Goal: Find specific page/section

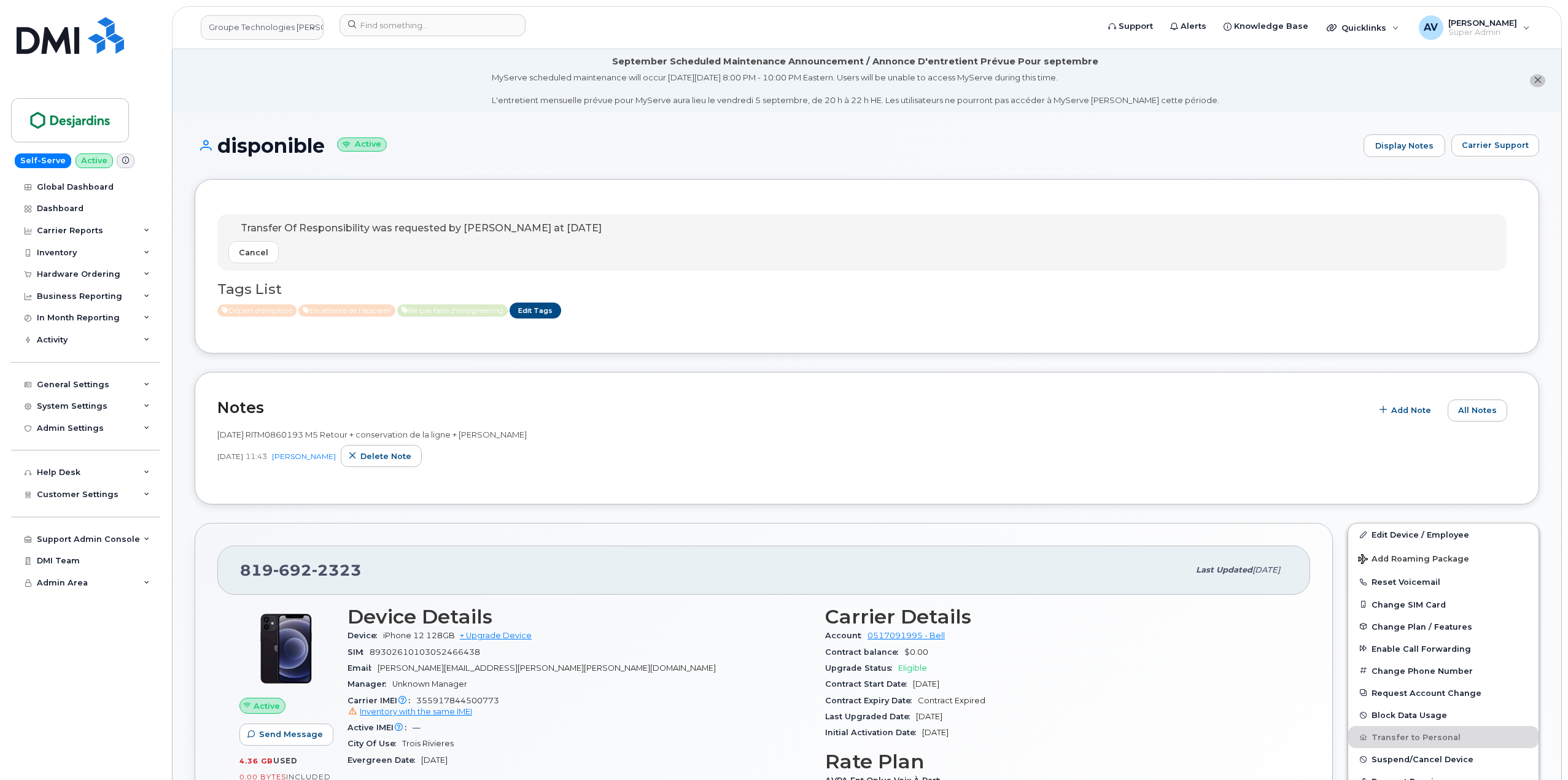
scroll to position [245, 0]
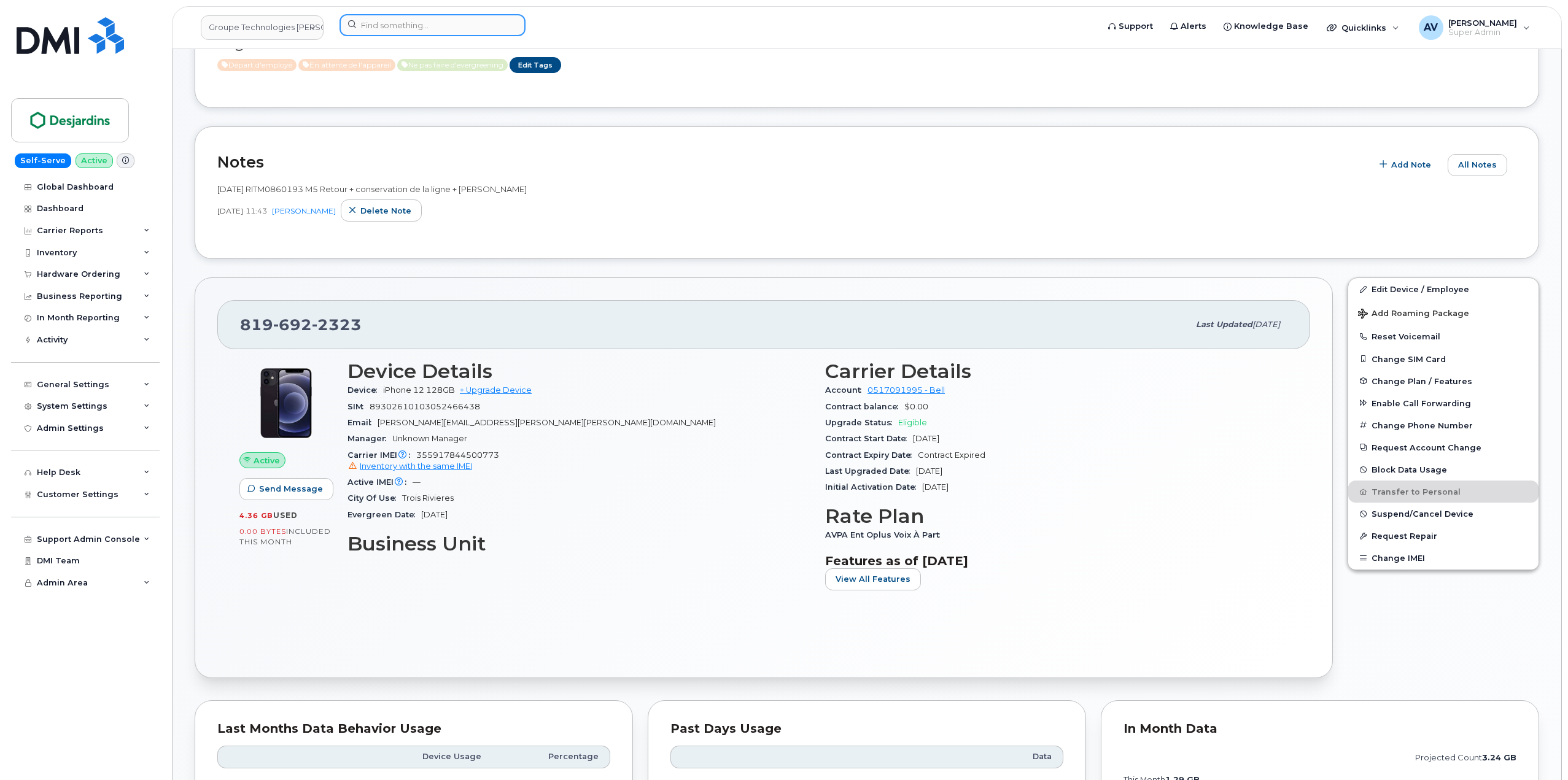
click at [425, 22] on input at bounding box center [432, 25] width 186 height 22
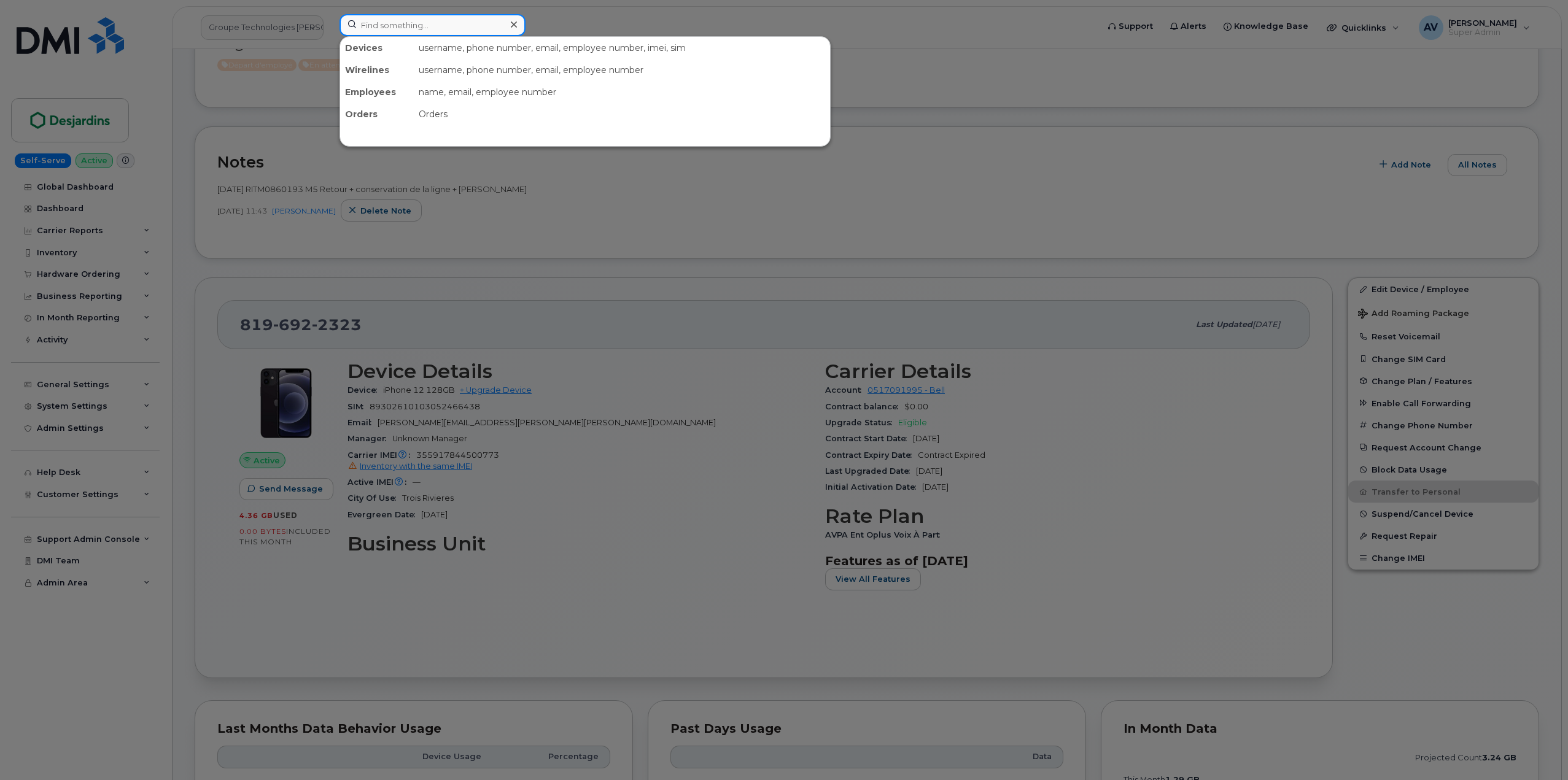
paste input "202740"
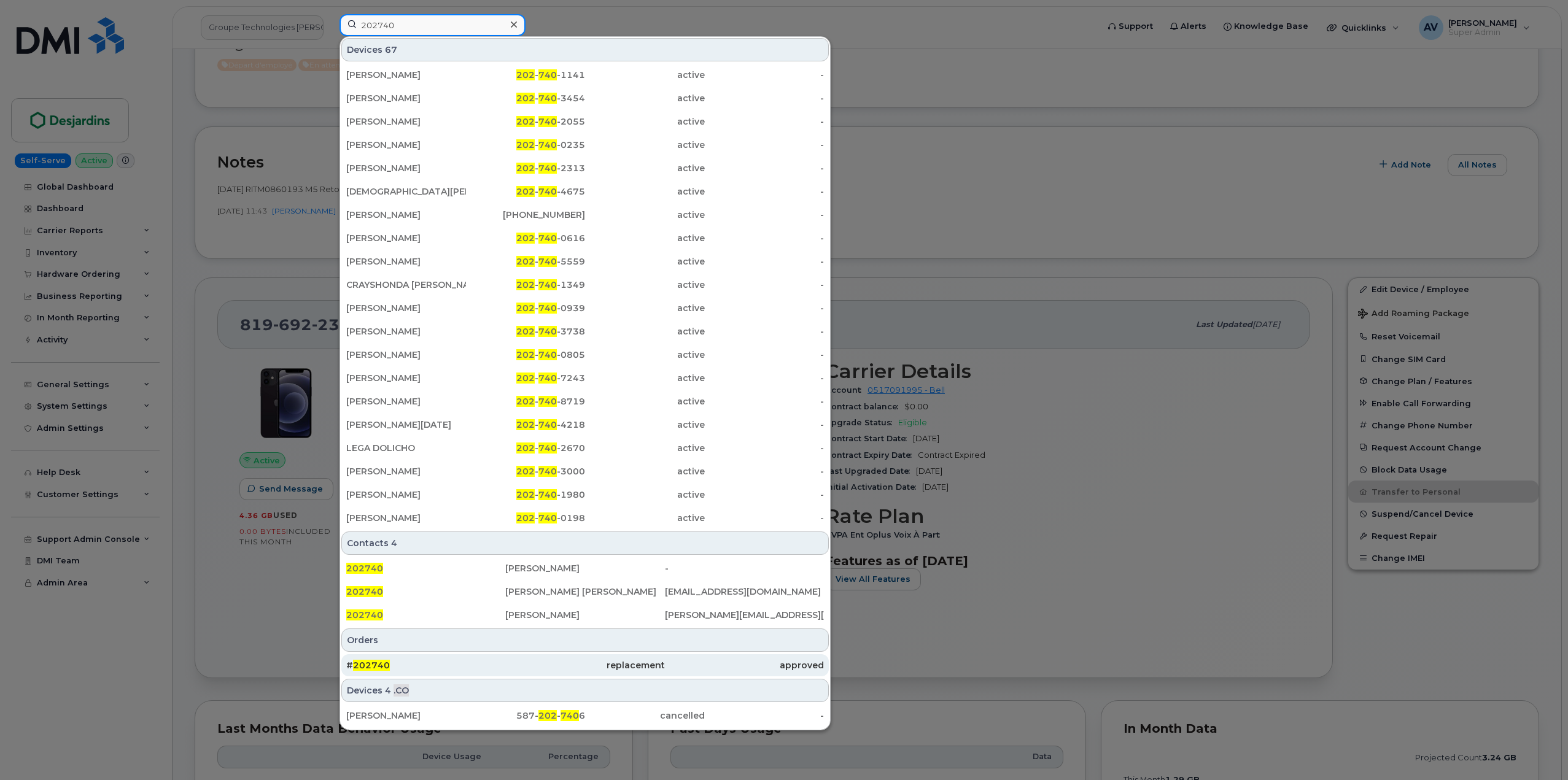
type input "202740"
click at [418, 670] on div "# 202740" at bounding box center [425, 665] width 159 height 12
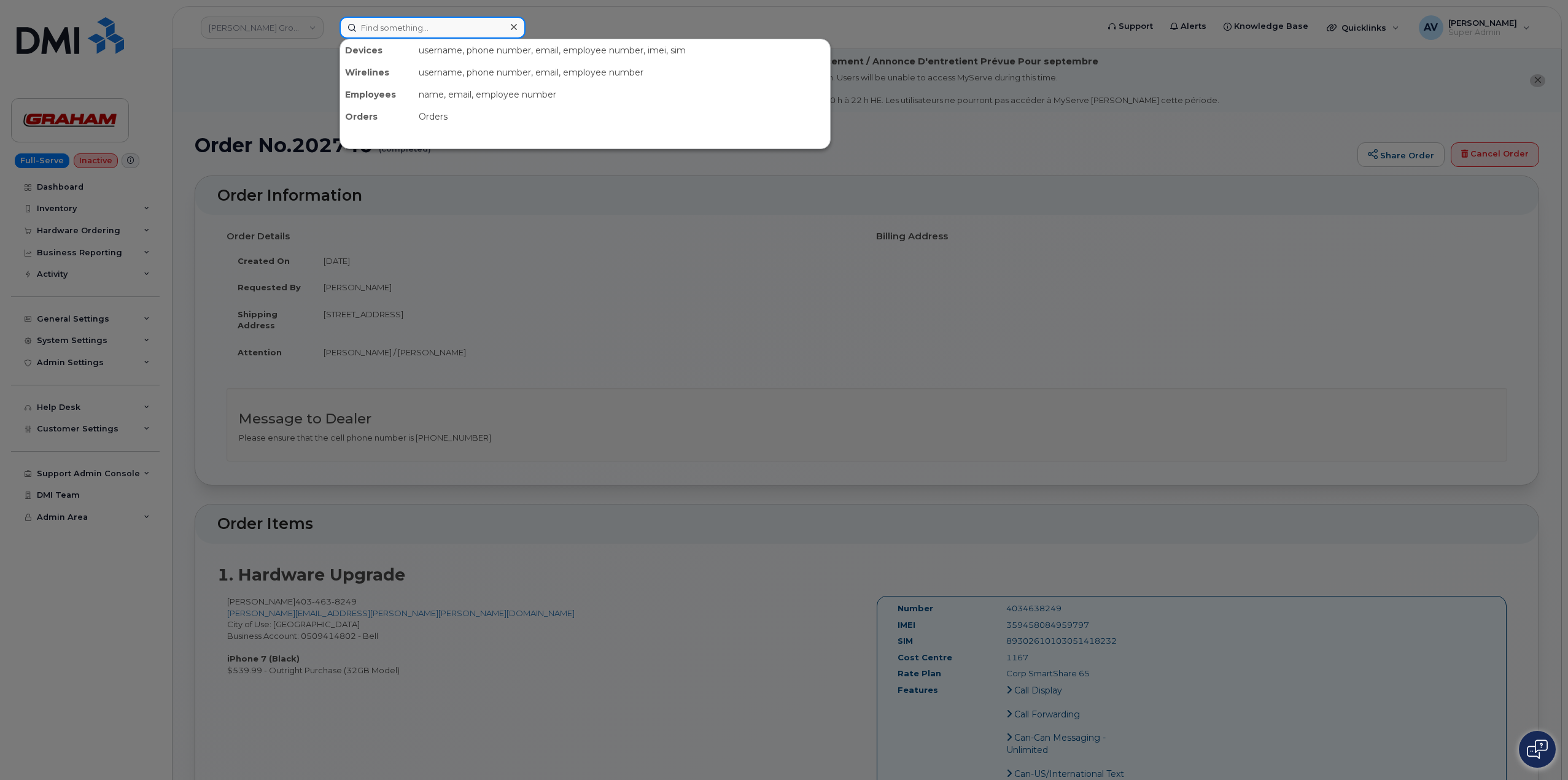
click at [438, 27] on input at bounding box center [432, 28] width 186 height 22
paste input "8642379079"
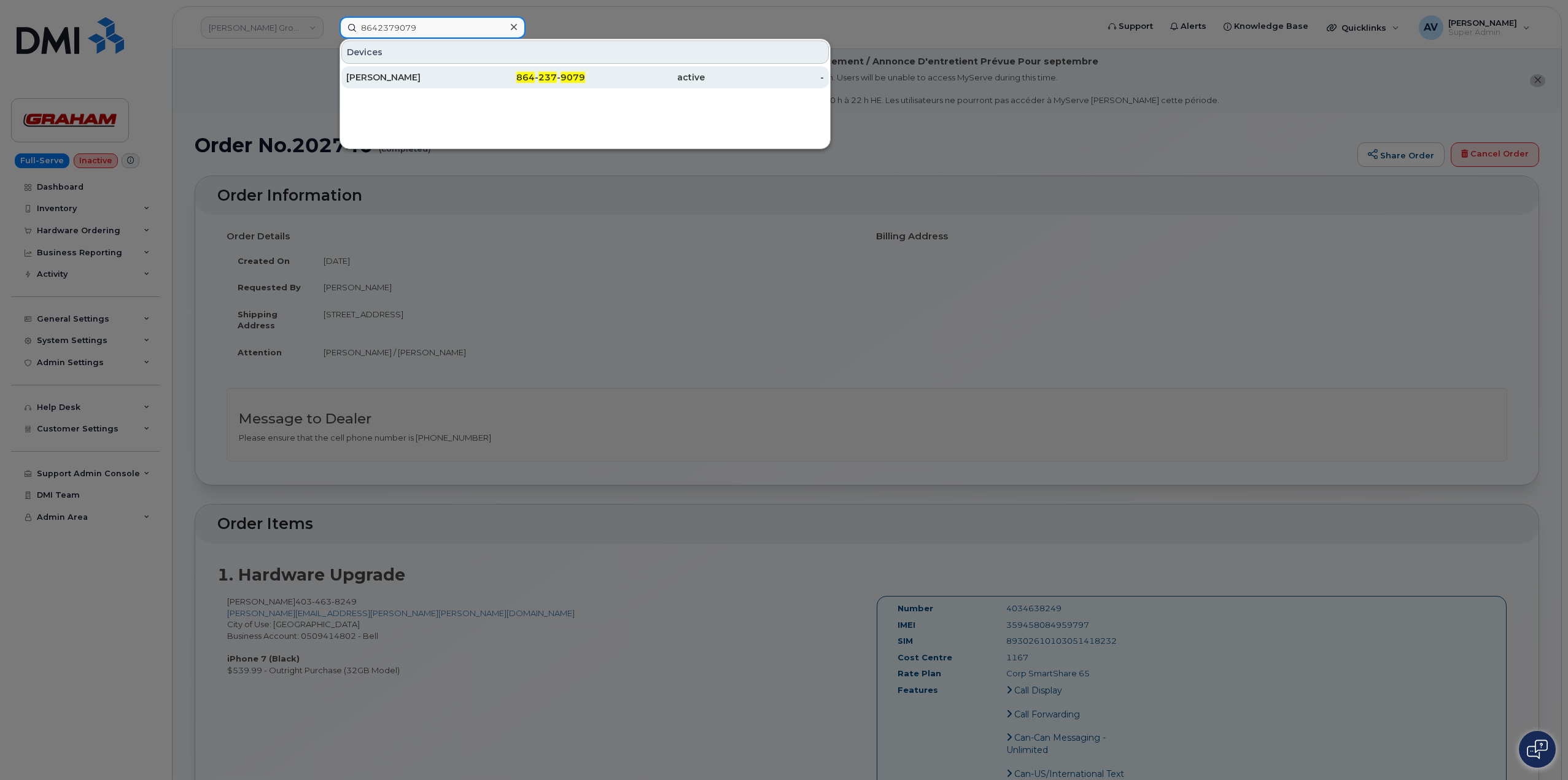
type input "8642379079"
click at [512, 77] on div "864 - 237 - 9079" at bounding box center [526, 77] width 120 height 12
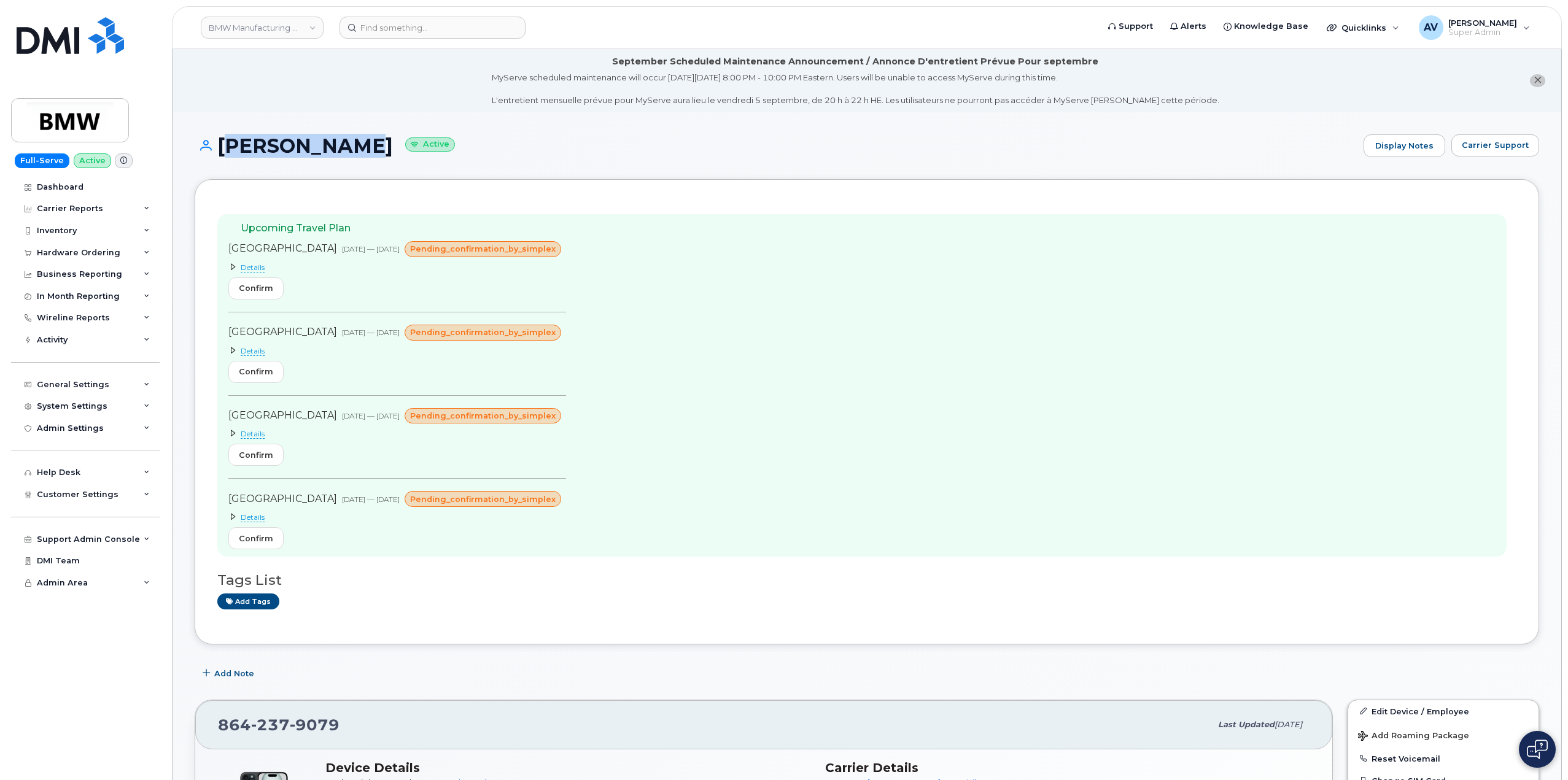
drag, startPoint x: 216, startPoint y: 142, endPoint x: 332, endPoint y: 157, distance: 117.0
click at [332, 157] on h1 "Bogdan Ilie Active" at bounding box center [776, 145] width 1162 height 21
copy h1 "[PERSON_NAME]"
